Goal: Complete application form

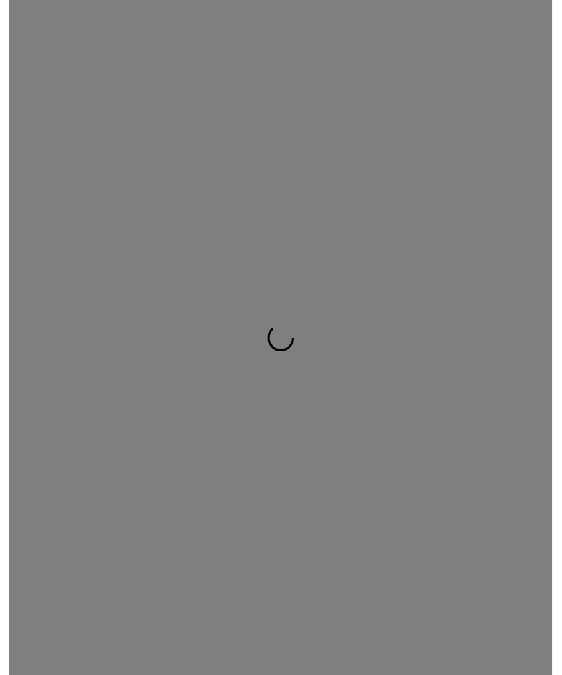
scroll to position [1, 0]
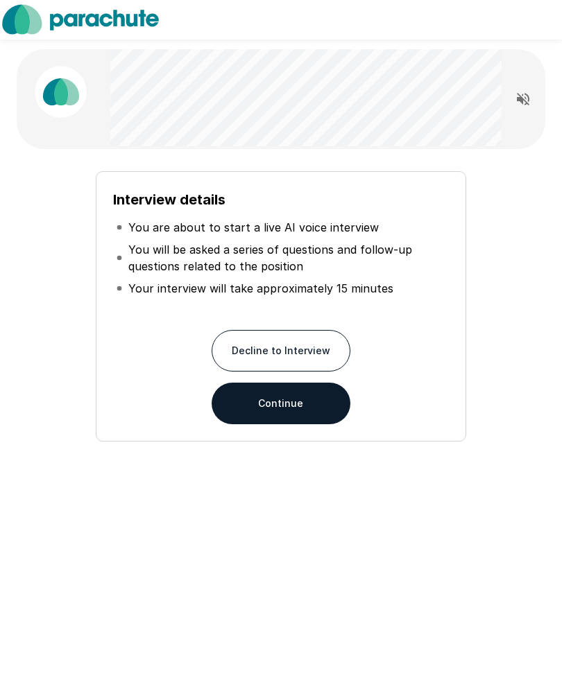
click at [338, 407] on button "Continue" at bounding box center [280, 404] width 139 height 42
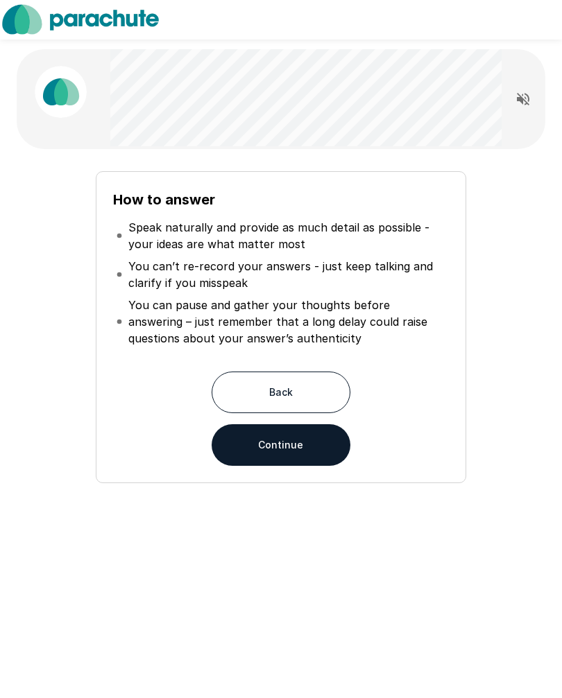
click at [324, 444] on button "Continue" at bounding box center [280, 446] width 139 height 42
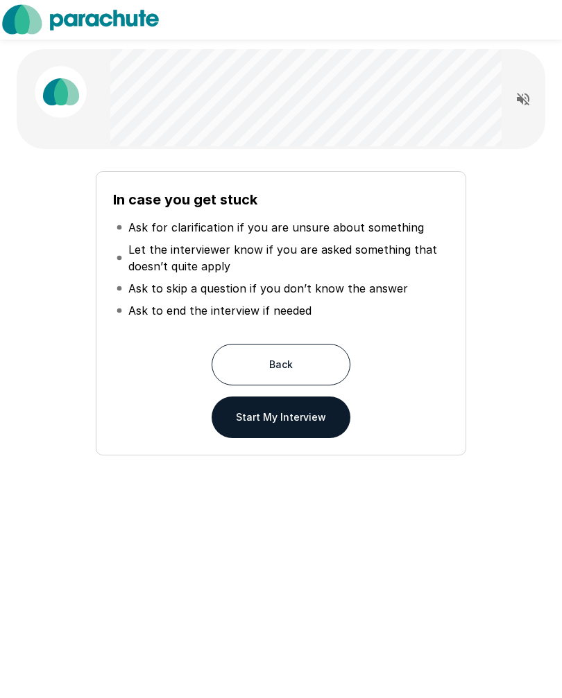
click at [322, 422] on button "Start My Interview" at bounding box center [280, 418] width 139 height 42
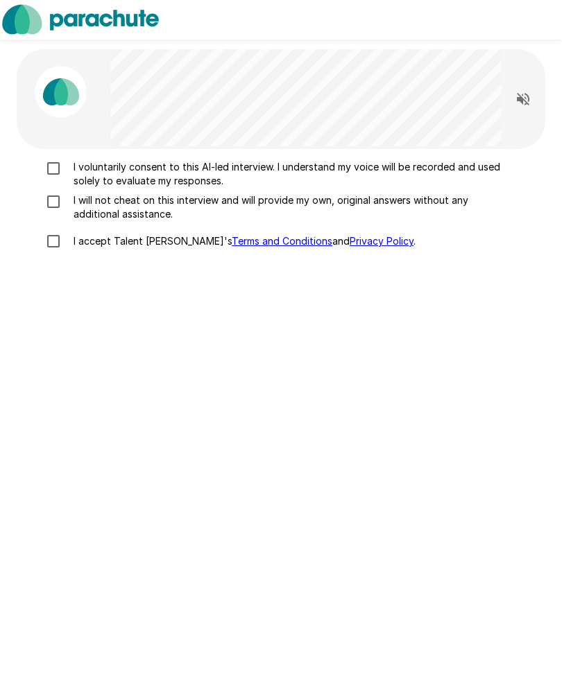
click at [383, 178] on p "I voluntarily consent to this AI-led interview. I understand my voice will be r…" at bounding box center [287, 175] width 438 height 28
click at [372, 206] on p "I will not cheat on this interview and will provide my own, original answers wi…" at bounding box center [287, 208] width 438 height 28
click at [166, 247] on p "I accept Talent Llama's Terms and Conditions and Privacy Policy ." at bounding box center [241, 242] width 347 height 14
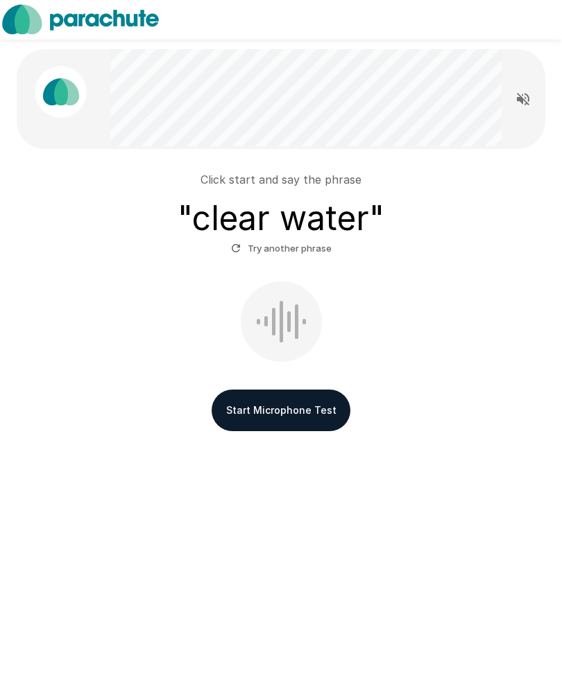
click at [325, 419] on button "Start Microphone Test" at bounding box center [280, 411] width 139 height 42
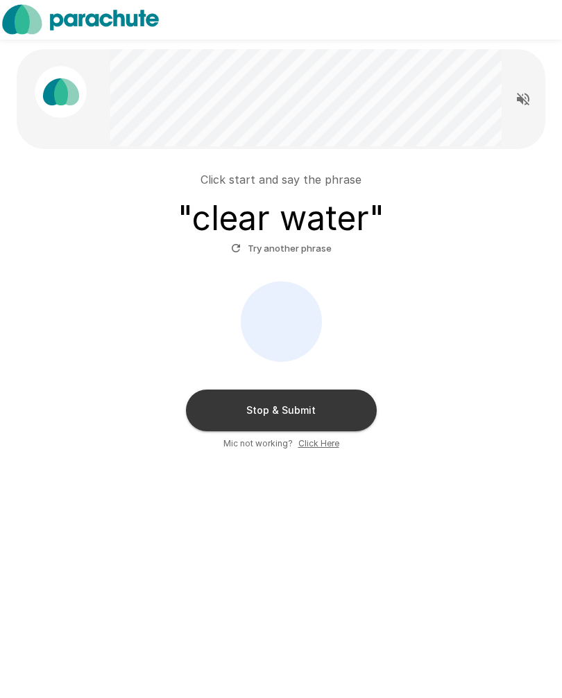
click at [325, 404] on button "Stop & Submit" at bounding box center [281, 411] width 191 height 42
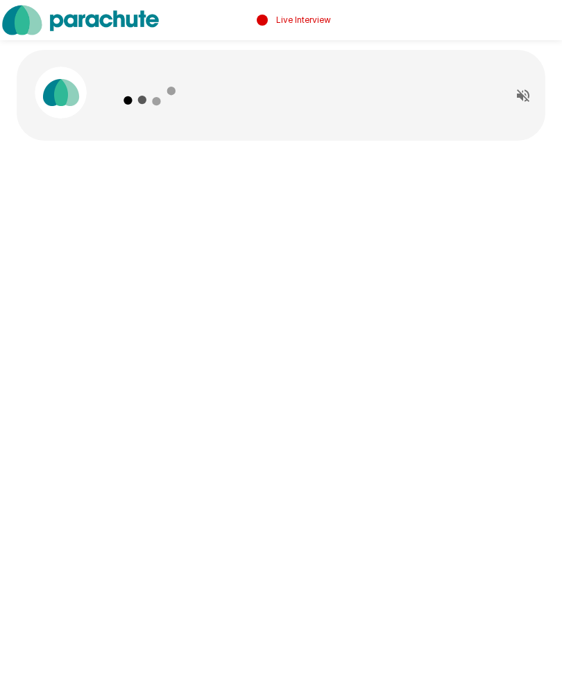
click at [528, 101] on icon "Read questions aloud" at bounding box center [522, 95] width 17 height 17
click at [521, 88] on icon "Stop reading questions aloud" at bounding box center [522, 95] width 17 height 17
click at [327, 20] on p "Live Interview" at bounding box center [303, 20] width 55 height 12
